Goal: Find specific page/section: Find specific page/section

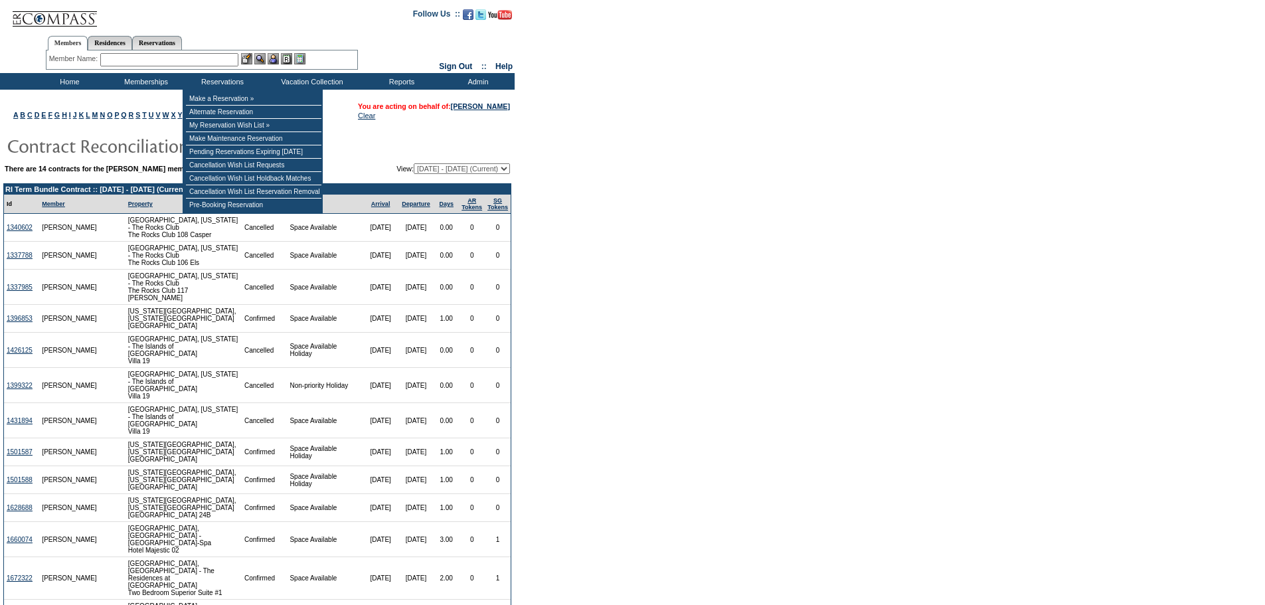
drag, startPoint x: 212, startPoint y: 61, endPoint x: 207, endPoint y: 70, distance: 10.7
click at [212, 61] on input "text" at bounding box center [169, 59] width 138 height 13
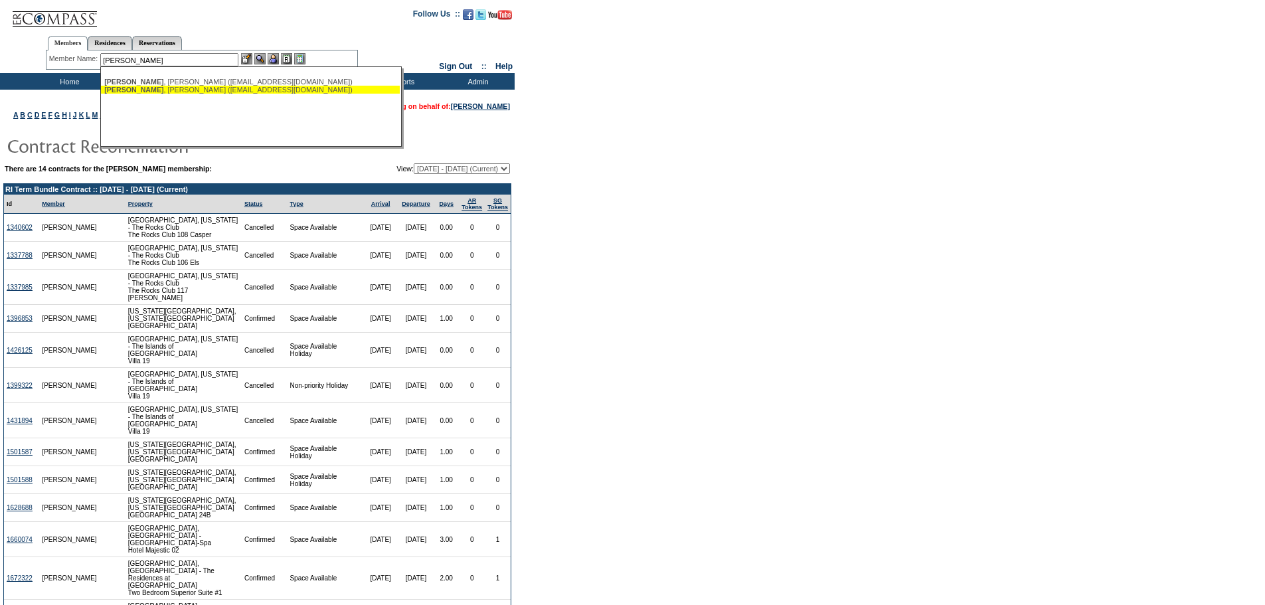
click at [211, 90] on div "Buffone , Steve (stevebuffone@gmail.com)" at bounding box center [250, 90] width 292 height 8
type input "Buffone, Steve (stevebuffone@gmail.com)"
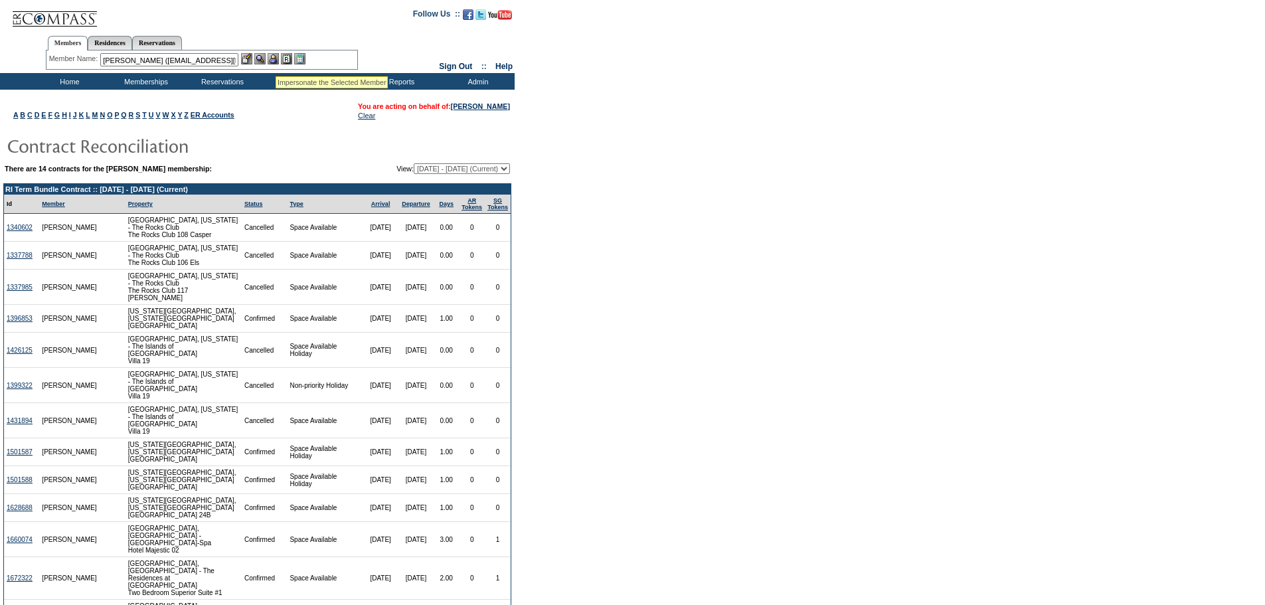
click at [276, 58] on img at bounding box center [273, 58] width 11 height 11
click at [305, 56] on img at bounding box center [299, 58] width 11 height 11
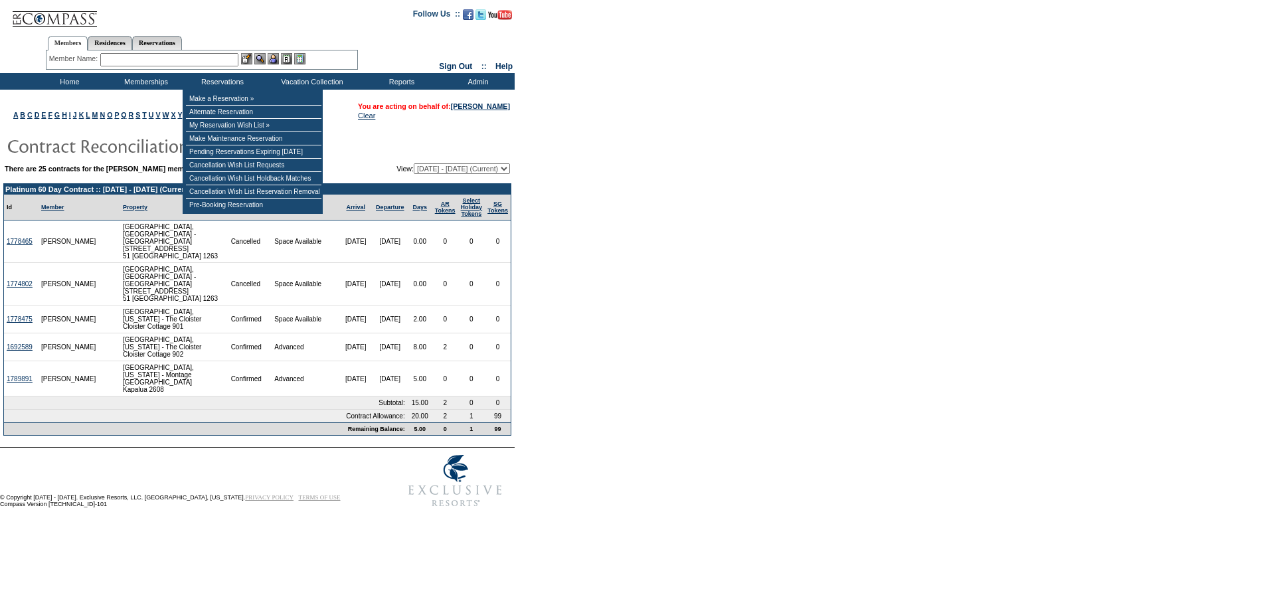
click at [218, 56] on input "text" at bounding box center [169, 59] width 138 height 13
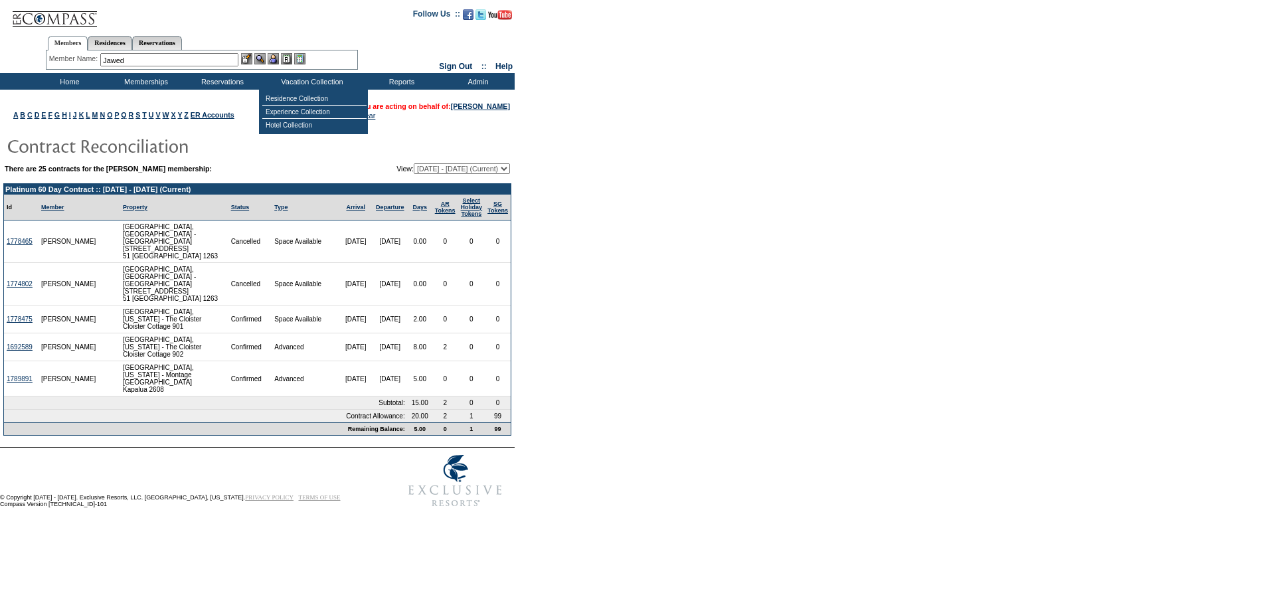
type input "Jawed"
click at [209, 63] on input "text" at bounding box center [169, 59] width 138 height 13
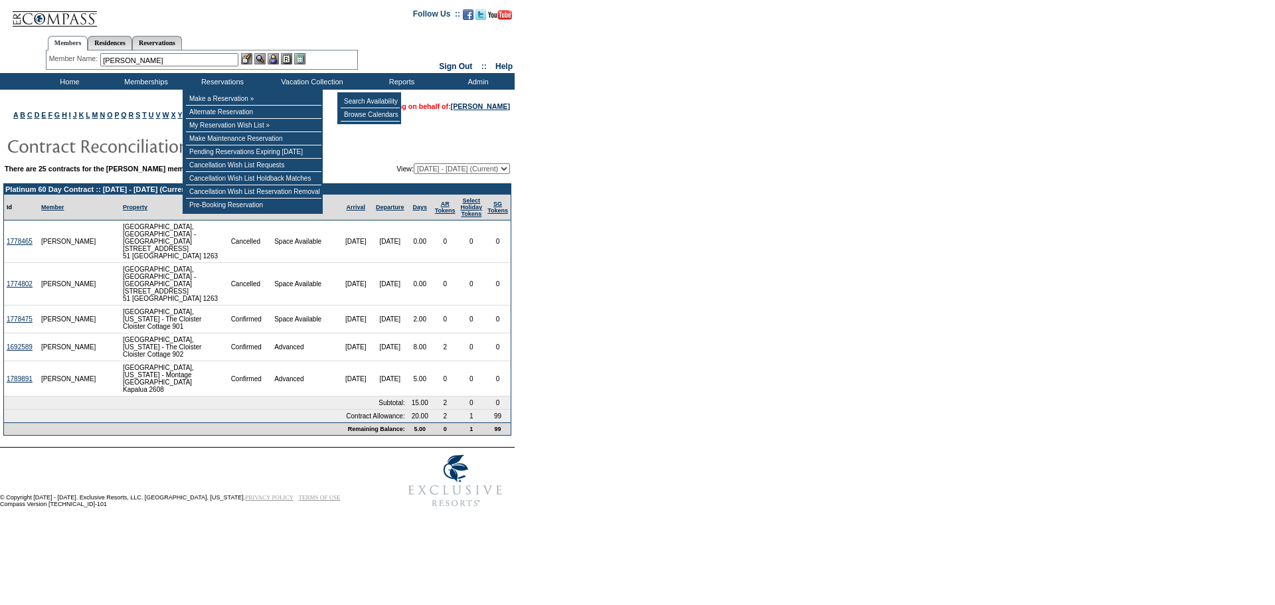
type input "[PERSON_NAME]"
click at [592, 171] on form "Follow Us ::" at bounding box center [637, 257] width 1275 height 514
